Goal: Information Seeking & Learning: Check status

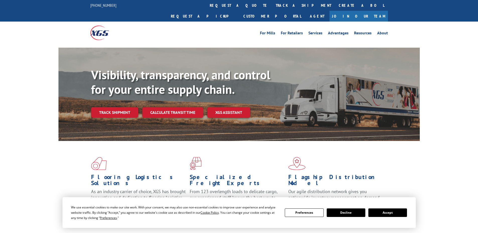
click at [272, 5] on link "track a shipment" at bounding box center [303, 5] width 63 height 11
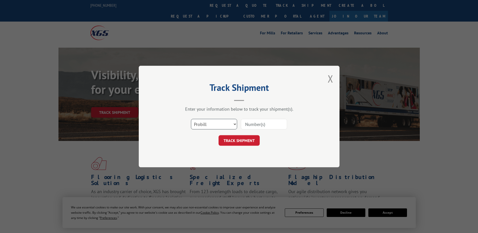
click at [214, 125] on select "Select category... Probill BOL PO" at bounding box center [214, 124] width 46 height 11
select select "bol"
click at [191, 119] on select "Select category... Probill BOL PO" at bounding box center [214, 124] width 46 height 11
click at [274, 124] on input at bounding box center [264, 124] width 46 height 11
paste input "6021610"
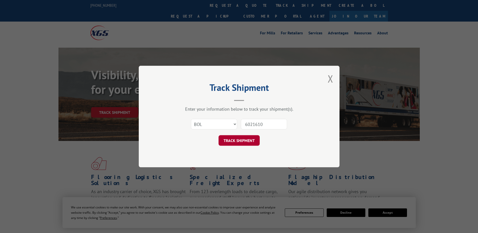
type input "6021610"
click at [226, 141] on button "TRACK SHIPMENT" at bounding box center [238, 140] width 41 height 11
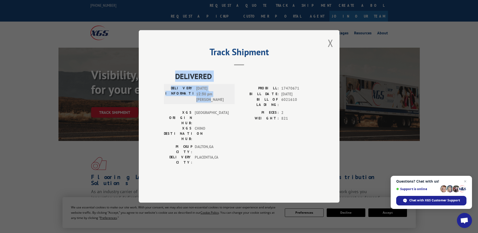
drag, startPoint x: 175, startPoint y: 90, endPoint x: 212, endPoint y: 118, distance: 46.2
click at [212, 118] on div "DELIVERED DELIVERY INFORMATION: [DATE] 12:30 pm [PERSON_NAME]: 17470671 BILL DA…" at bounding box center [239, 119] width 150 height 97
copy div "DELIVERED DELIVERY INFORMATION: [DATE] 12:30 pm [PERSON_NAME]"
click at [329, 50] on button "Close modal" at bounding box center [331, 42] width 6 height 13
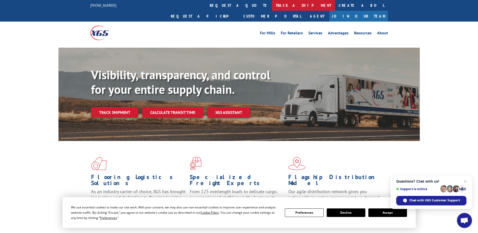
click at [272, 6] on link "track a shipment" at bounding box center [303, 5] width 63 height 11
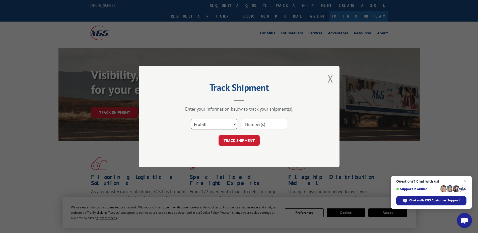
click at [223, 129] on select "Select category... Probill BOL PO" at bounding box center [214, 124] width 46 height 11
select select "bol"
click at [191, 119] on select "Select category... Probill BOL PO" at bounding box center [214, 124] width 46 height 11
click at [271, 123] on input at bounding box center [264, 124] width 46 height 11
paste input "5211899"
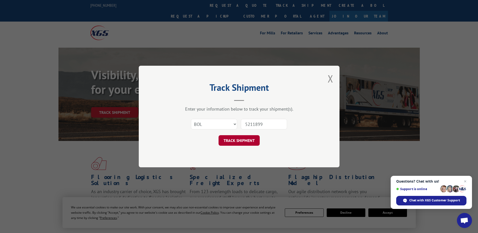
type input "5211899"
click at [232, 142] on button "TRACK SHIPMENT" at bounding box center [238, 140] width 41 height 11
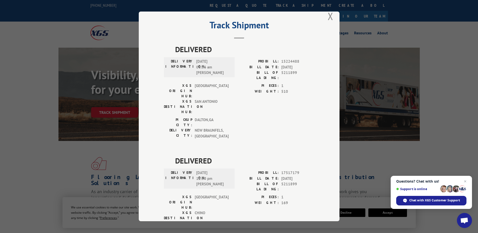
scroll to position [16, 0]
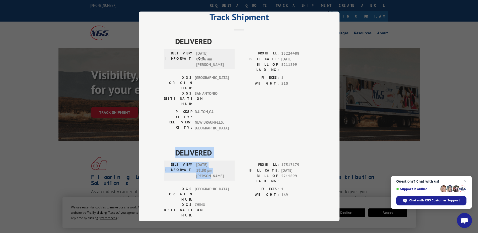
drag, startPoint x: 173, startPoint y: 123, endPoint x: 211, endPoint y: 146, distance: 44.5
click at [216, 147] on div "DELIVERED DELIVERY INFORMATION: [DATE] 12:30 pm [PERSON_NAME]: 17517179 BILL DA…" at bounding box center [239, 195] width 150 height 97
copy div "DELIVERED DELIVERY INFORMATION: [DATE] 12:30 pm [PERSON_NAME]"
